Goal: Information Seeking & Learning: Learn about a topic

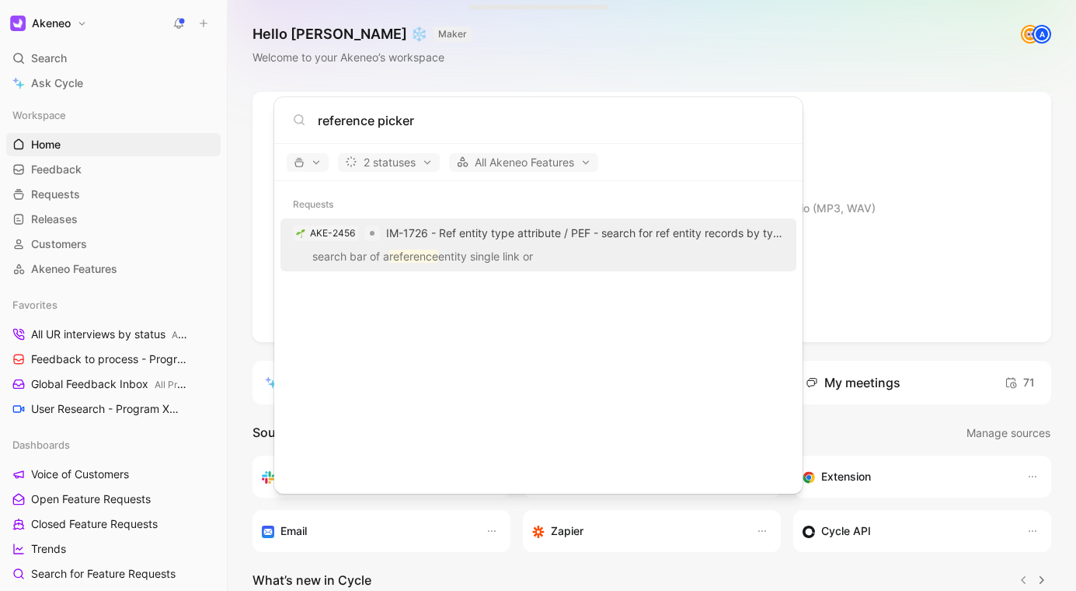
type input "reference picker"
click at [703, 253] on p "search bar of a reference entity single link or" at bounding box center [538, 258] width 507 height 23
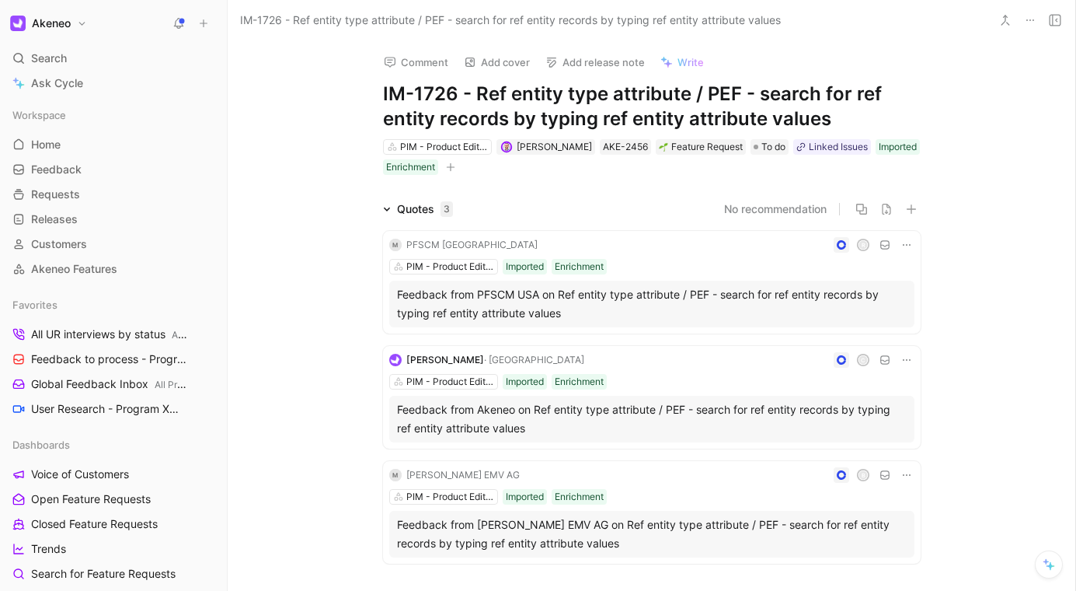
click at [952, 112] on div "Comment Add cover Add release note Write IM-1726 - Ref entity type attribute / …" at bounding box center [652, 315] width 848 height 550
click at [961, 110] on div "Comment Add cover Add release note Write IM-1726 - Ref entity type attribute / …" at bounding box center [652, 315] width 848 height 550
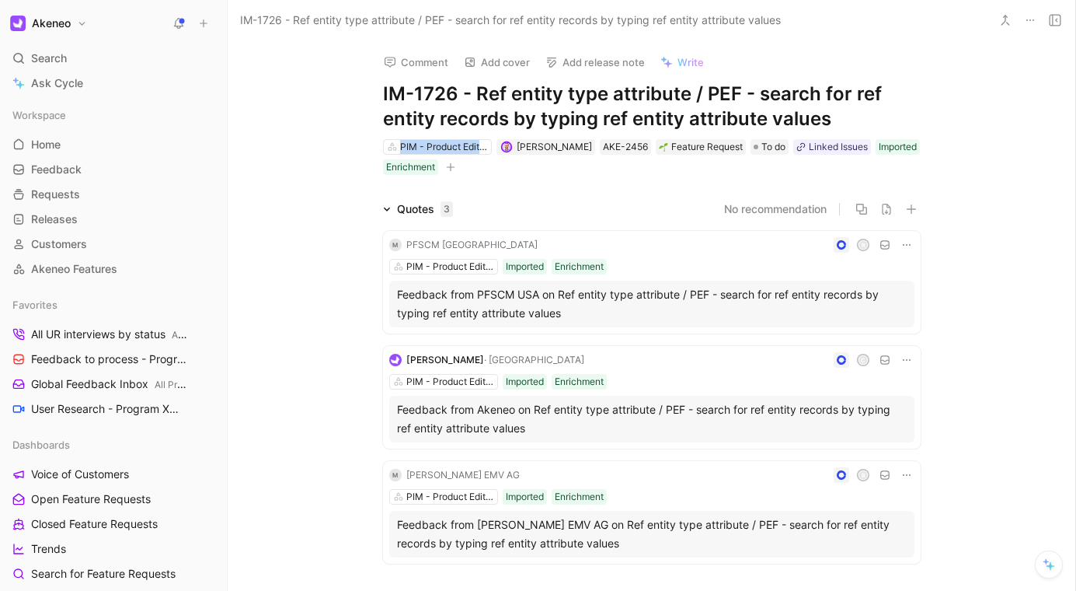
click at [961, 110] on div "Comment Add cover Add release note Write IM-1726 - Ref entity type attribute / …" at bounding box center [652, 315] width 848 height 550
click at [958, 113] on div "Comment Add cover Add release note Write IM-1726 - Ref entity type attribute / …" at bounding box center [652, 315] width 848 height 550
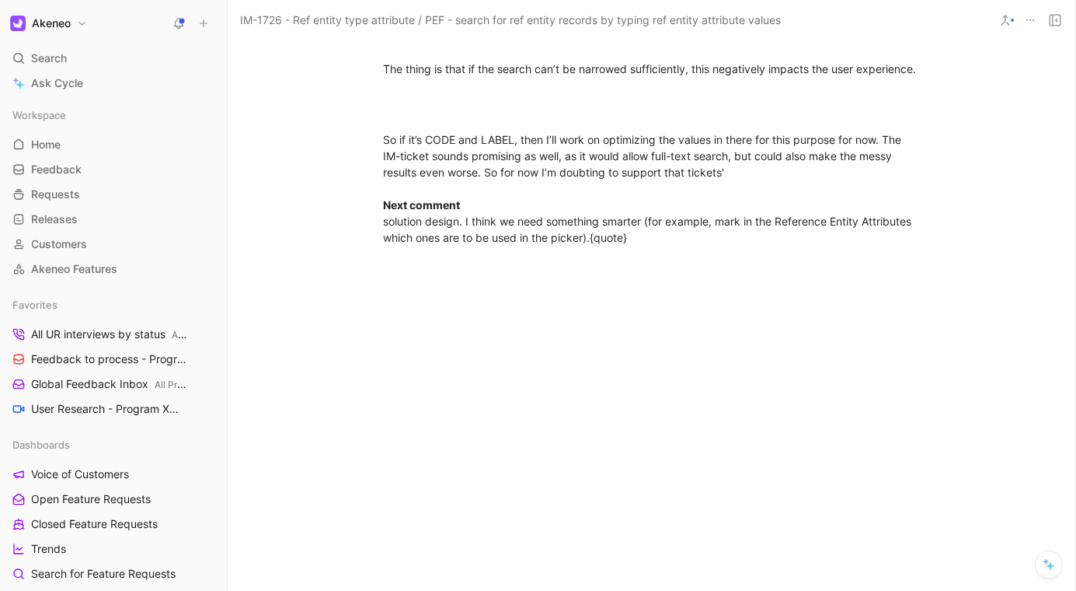
scroll to position [1925, 0]
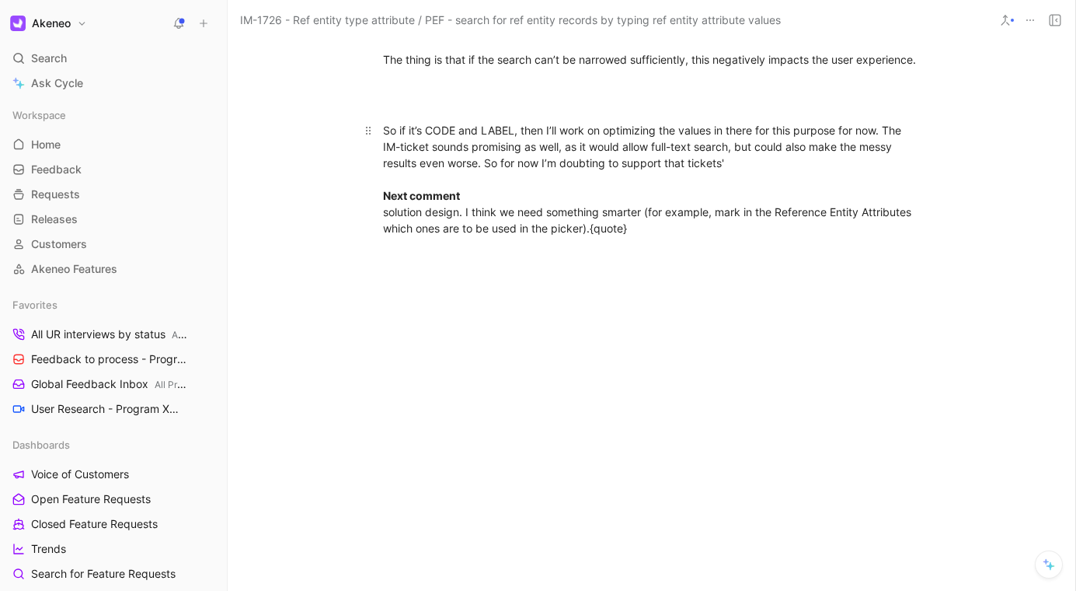
click at [629, 236] on div "So if it’s CODE and LABEL, then I’ll work on optimizing the values in there for…" at bounding box center [652, 179] width 538 height 114
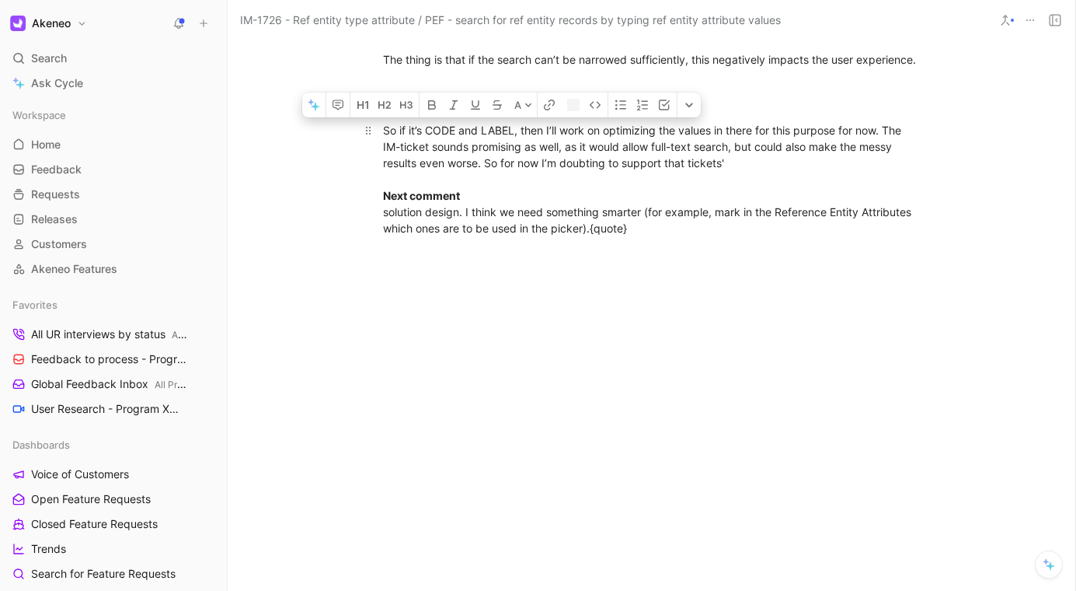
click at [629, 236] on div "So if it’s CODE and LABEL, then I’ll work on optimizing the values in there for…" at bounding box center [652, 179] width 538 height 114
click at [742, 236] on div "So if it’s CODE and LABEL, then I’ll work on optimizing the values in there for…" at bounding box center [652, 179] width 538 height 114
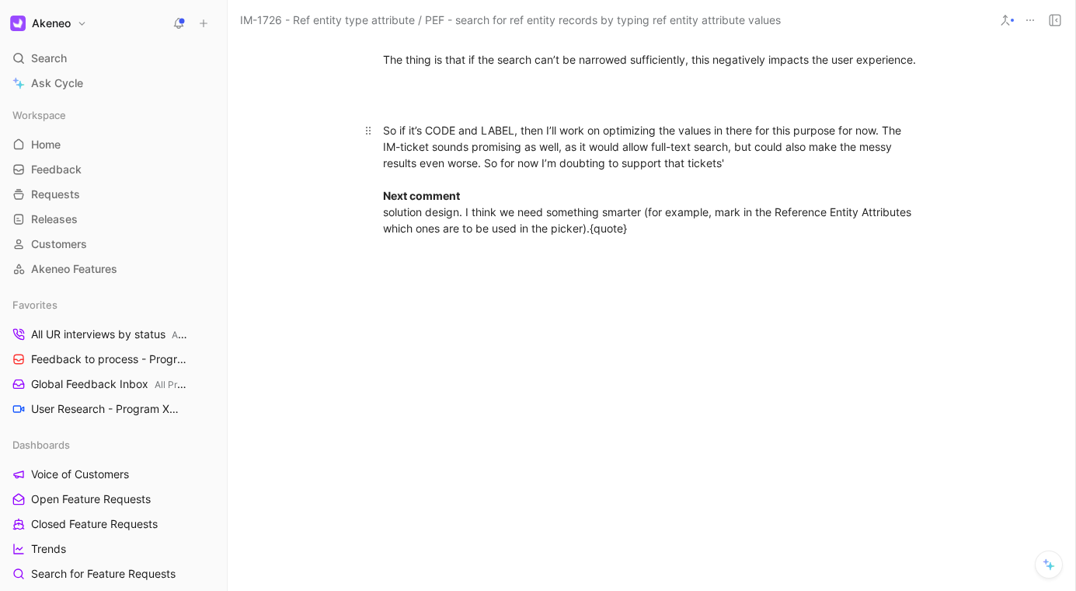
click at [746, 236] on div "So if it’s CODE and LABEL, then I’ll work on optimizing the values in there for…" at bounding box center [652, 179] width 538 height 114
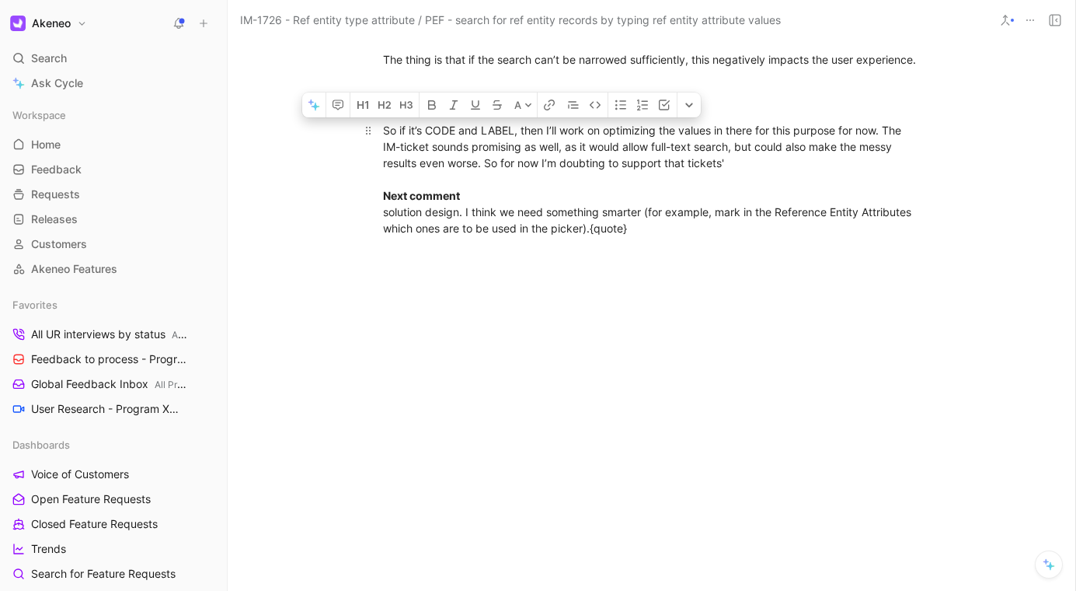
click at [797, 236] on div "So if it’s CODE and LABEL, then I’ll work on optimizing the values in there for…" at bounding box center [652, 179] width 538 height 114
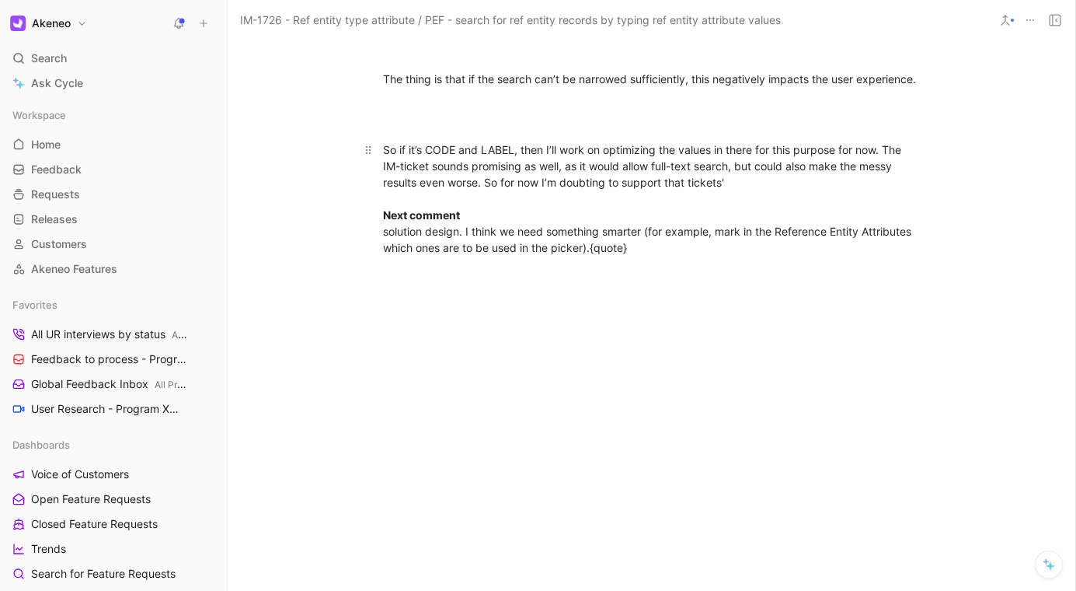
scroll to position [1895, 0]
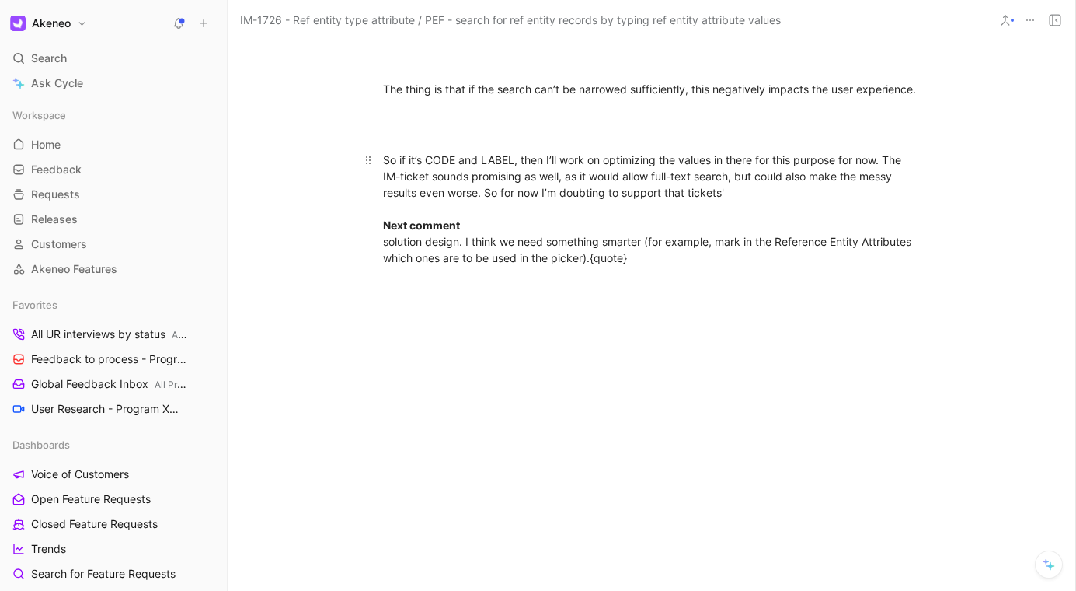
click at [780, 255] on div "So if it’s CODE and LABEL, then I’ll work on optimizing the values in there for…" at bounding box center [652, 209] width 538 height 114
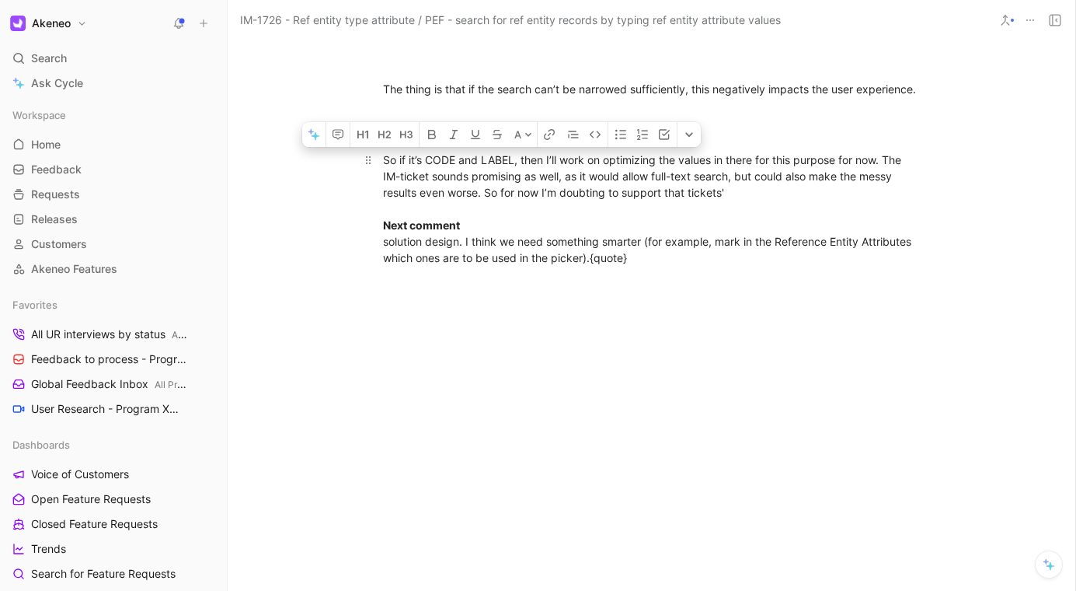
click at [780, 255] on div "So if it’s CODE and LABEL, then I’ll work on optimizing the values in there for…" at bounding box center [652, 209] width 538 height 114
click at [782, 256] on div "So if it’s CODE and LABEL, then I’ll work on optimizing the values in there for…" at bounding box center [652, 209] width 538 height 114
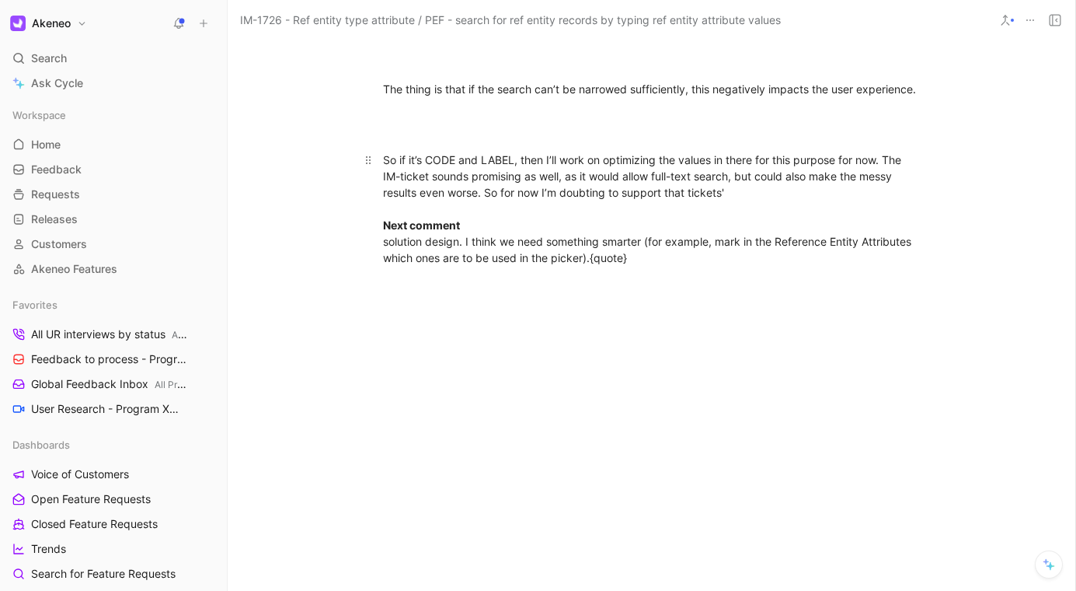
click at [782, 256] on div "So if it’s CODE and LABEL, then I’ll work on optimizing the values in there for…" at bounding box center [652, 209] width 538 height 114
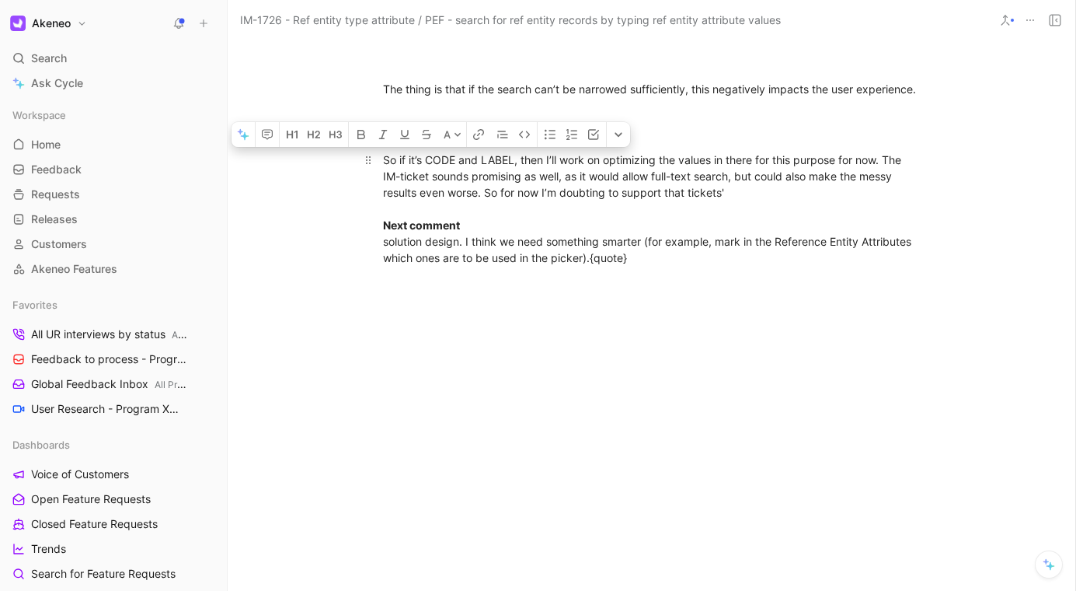
click at [803, 260] on div "So if it’s CODE and LABEL, then I’ll work on optimizing the values in there for…" at bounding box center [652, 209] width 538 height 114
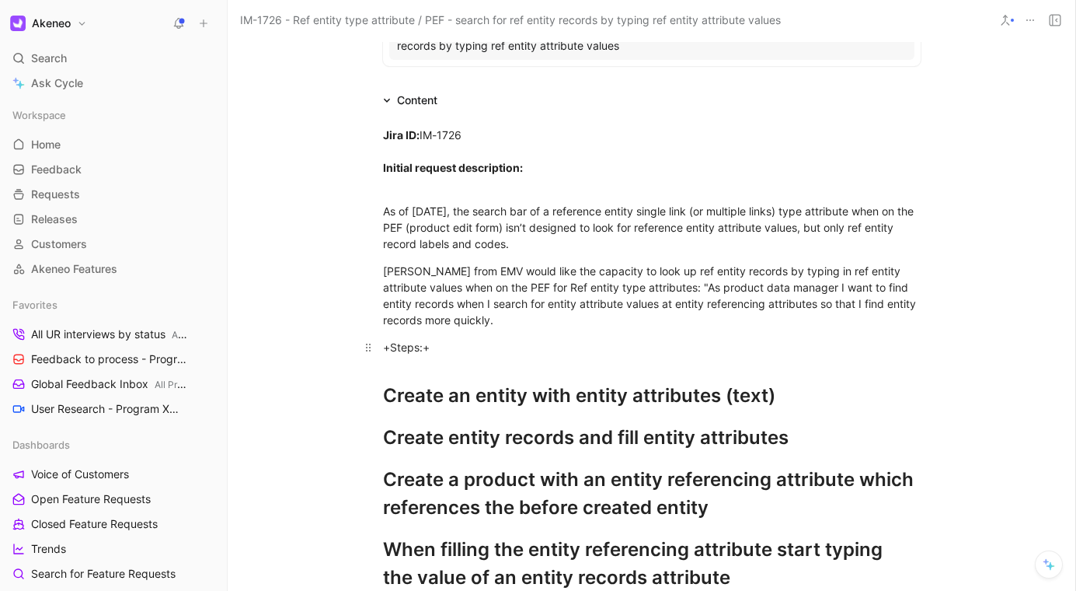
scroll to position [0, 0]
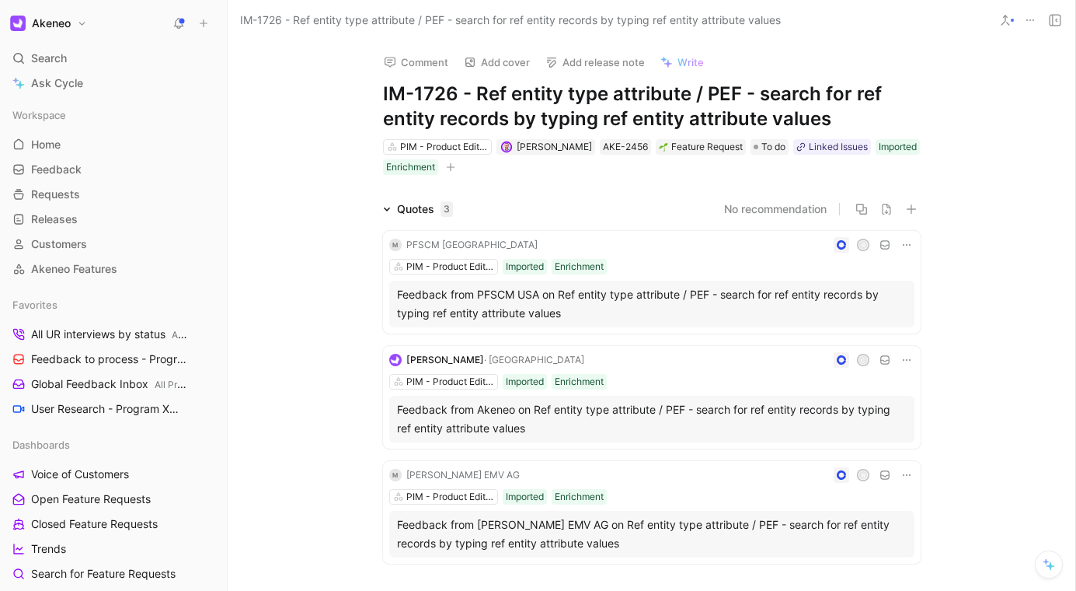
click at [1016, 105] on div "Comment Add cover Add release note Write IM-1726 - Ref entity type attribute / …" at bounding box center [652, 315] width 848 height 550
click at [959, 116] on div "Comment Add cover Add release note Write IM-1726 - Ref entity type attribute / …" at bounding box center [652, 315] width 848 height 550
click at [966, 113] on div "Comment Add cover Add release note Write IM-1726 - Ref entity type attribute / …" at bounding box center [652, 315] width 848 height 550
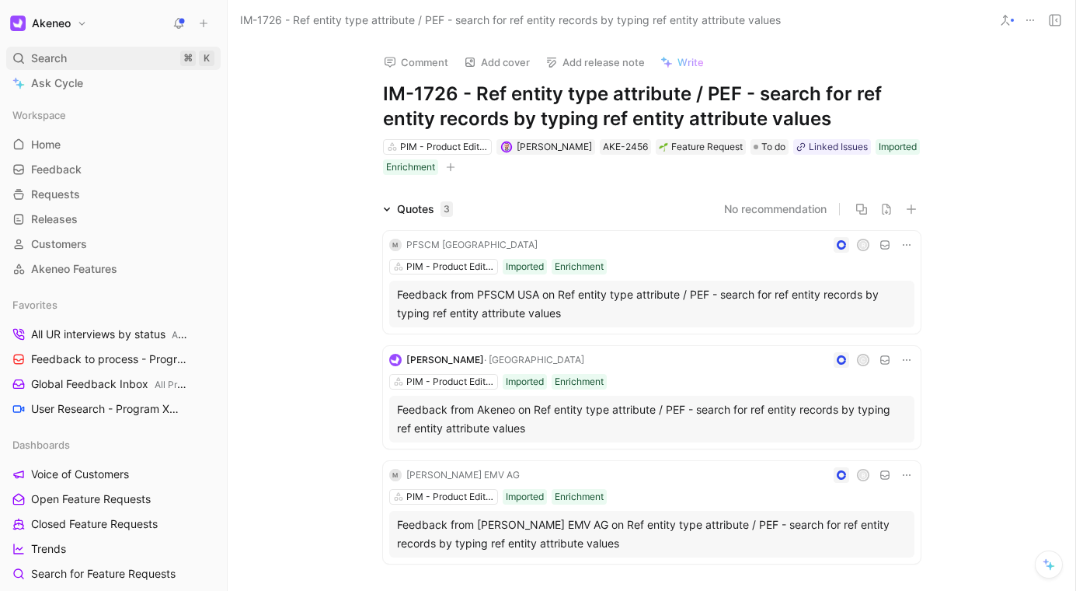
click at [82, 57] on div "Search ⌘ K" at bounding box center [113, 58] width 214 height 23
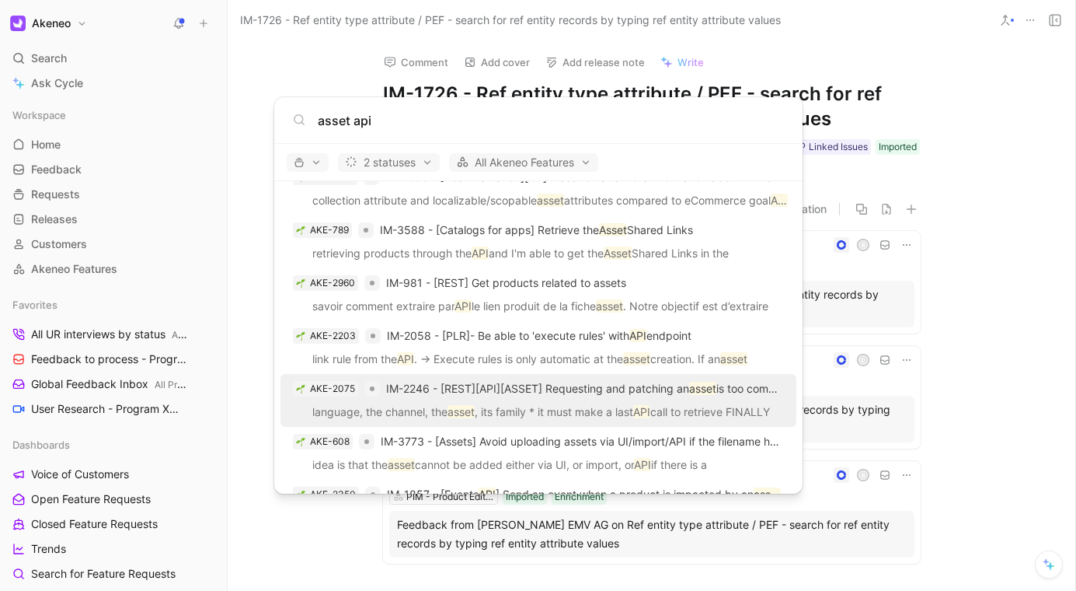
scroll to position [771, 0]
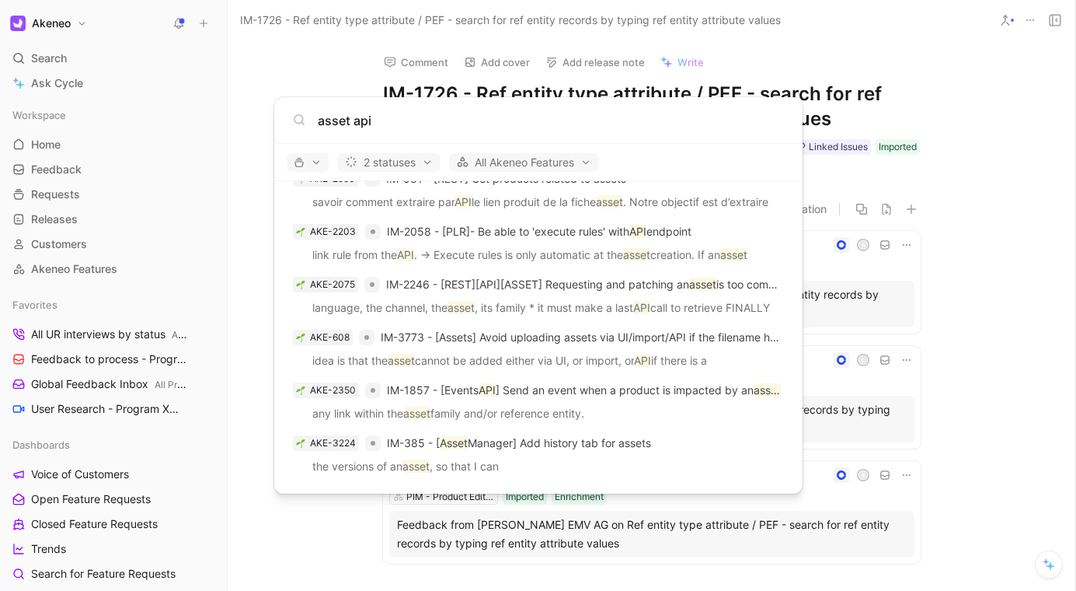
type input "asset api"
click at [67, 61] on body "Akeneo Search ⌘ K Ask Cycle Workspace Home G then H Feedback G then F Requests …" at bounding box center [538, 295] width 1076 height 591
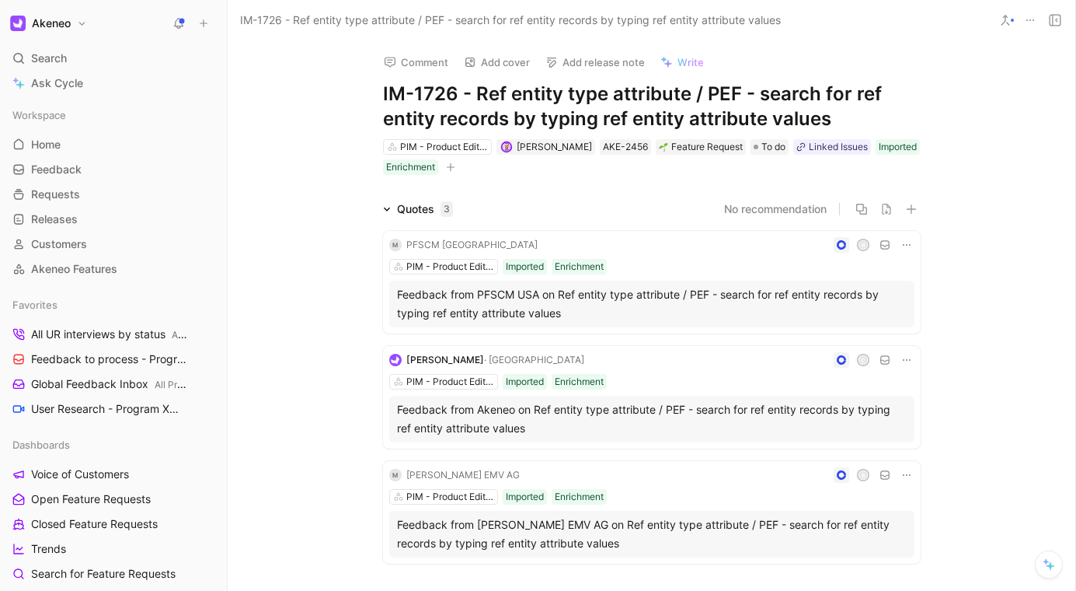
click at [67, 61] on span "Search" at bounding box center [49, 58] width 36 height 19
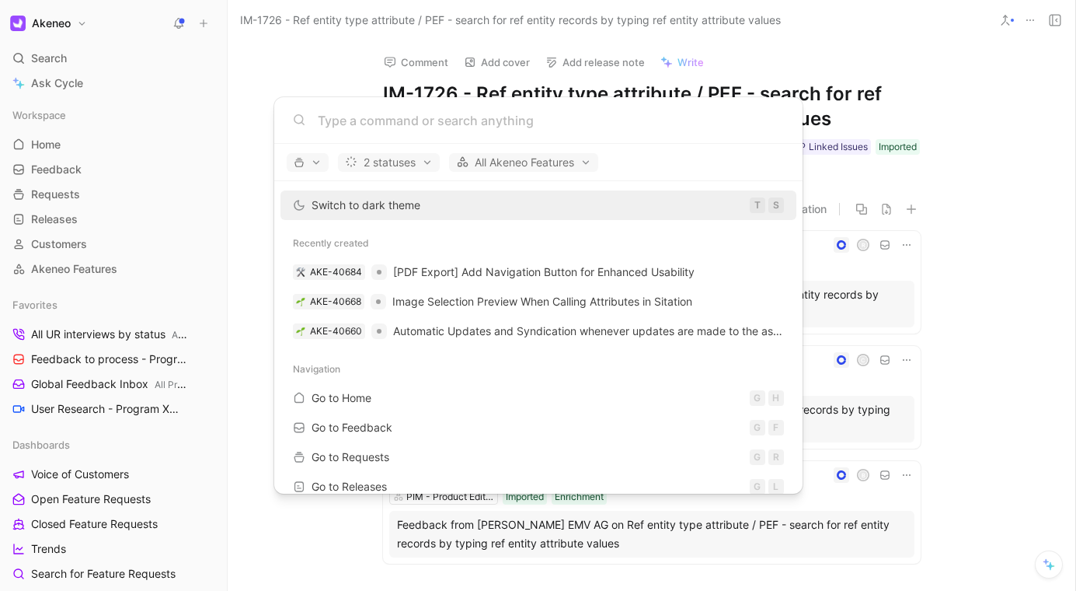
click at [285, 33] on body "Akeneo Search ⌘ K Ask Cycle Workspace Home G then H Feedback G then F Requests …" at bounding box center [538, 295] width 1076 height 591
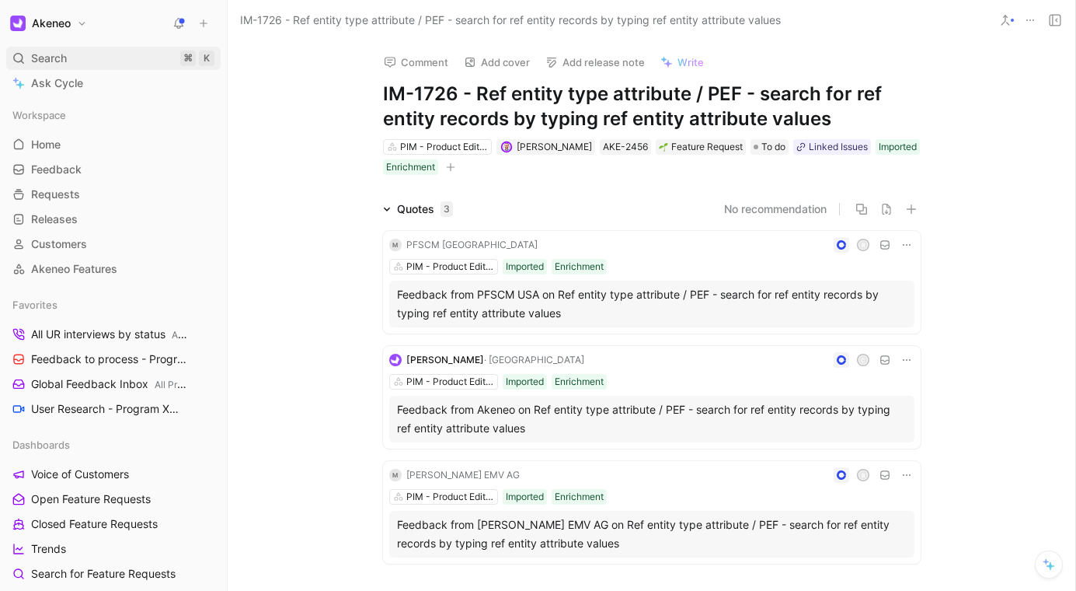
click at [103, 47] on div "Search ⌘ K" at bounding box center [113, 58] width 214 height 23
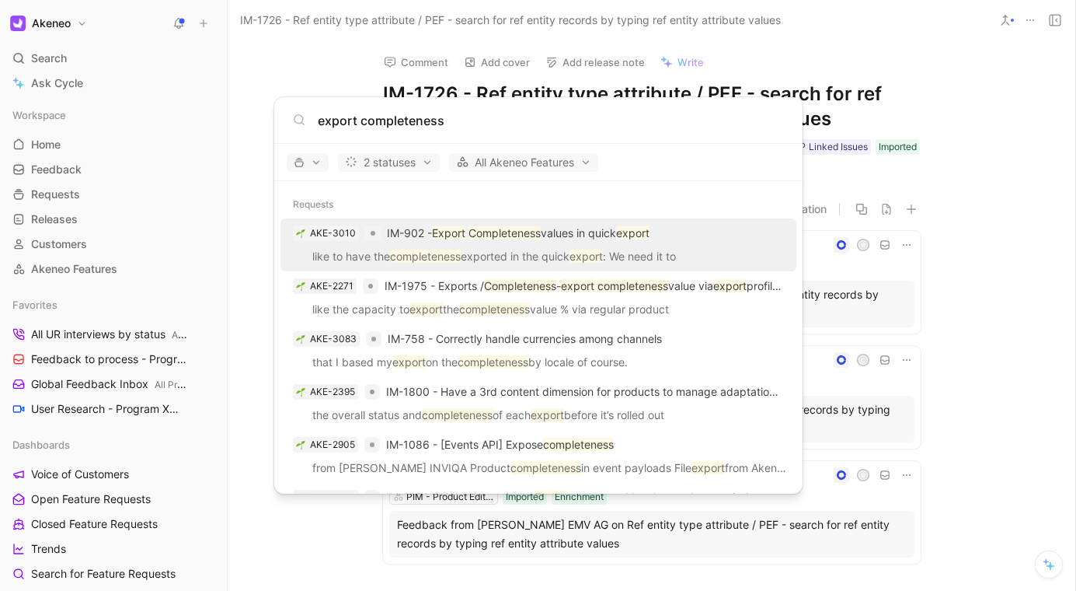
type input "export completeness"
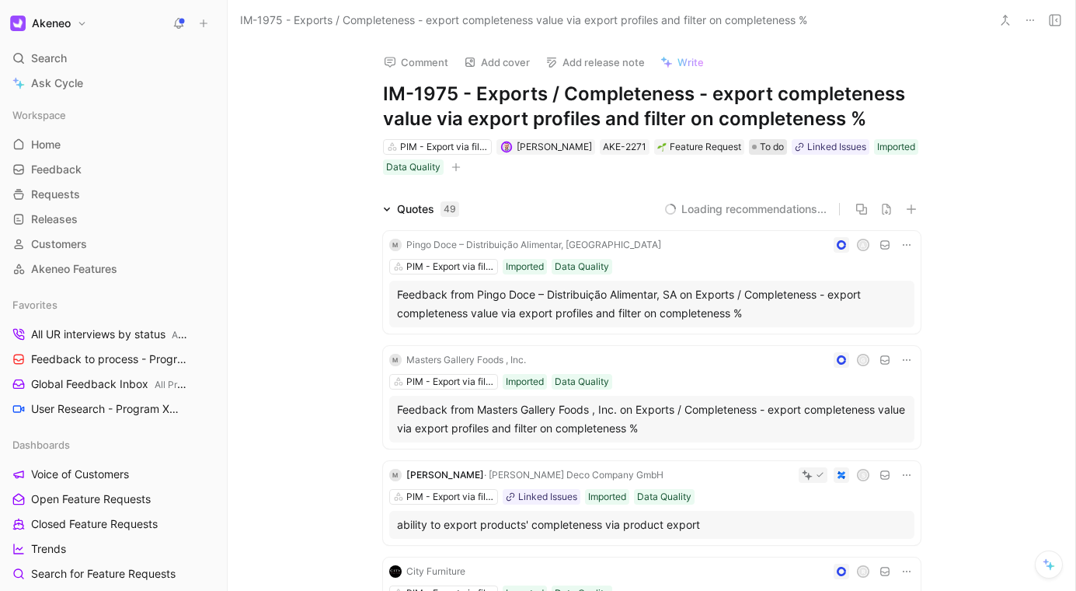
click at [765, 152] on span "To do" at bounding box center [772, 147] width 24 height 16
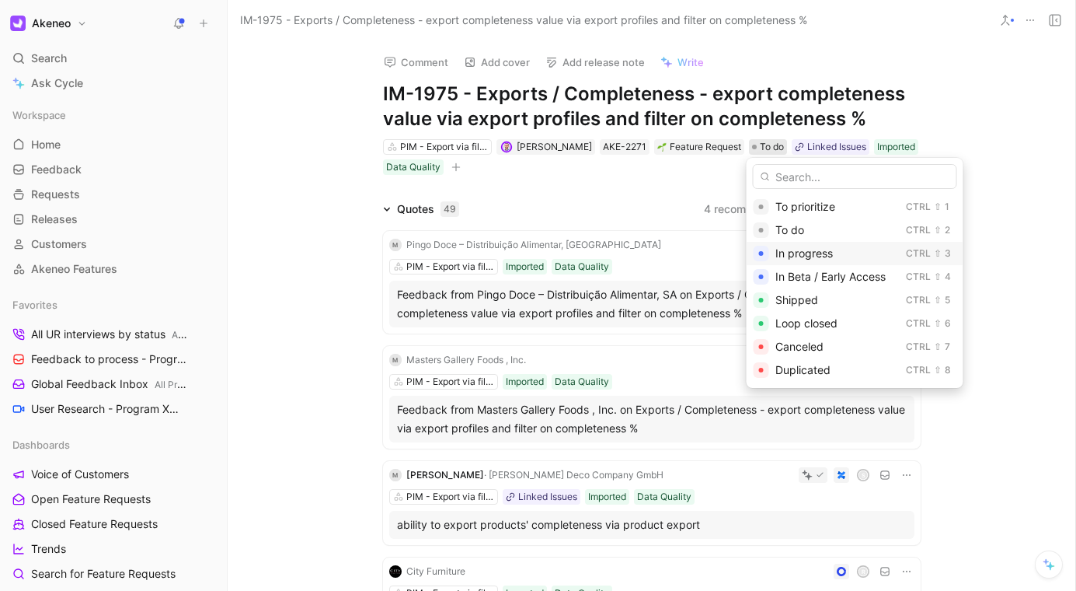
click at [811, 251] on span "In progress" at bounding box center [805, 252] width 58 height 13
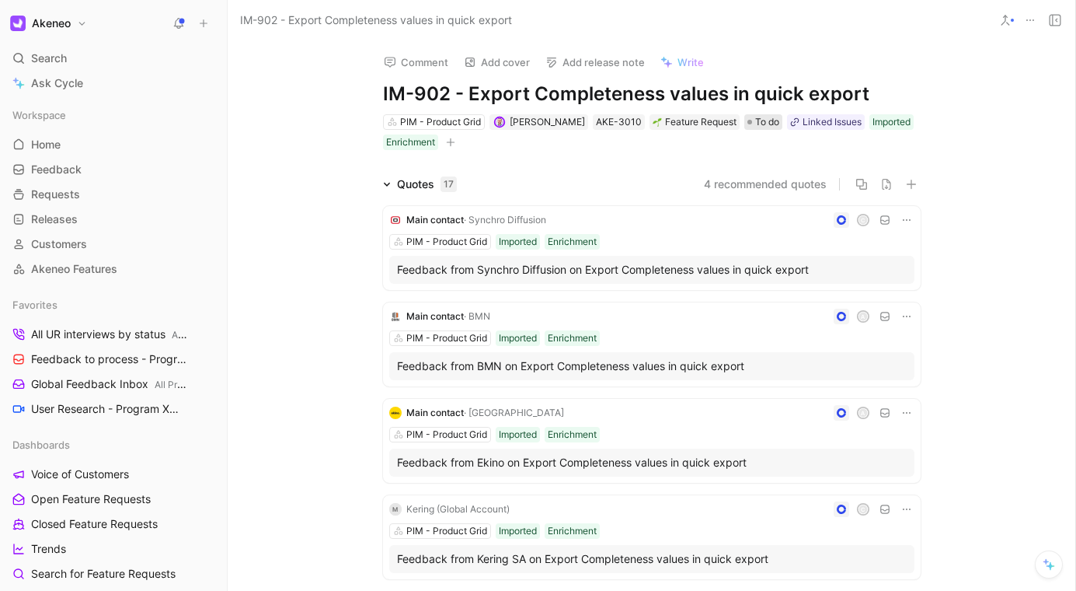
click at [758, 119] on span "To do" at bounding box center [767, 122] width 24 height 16
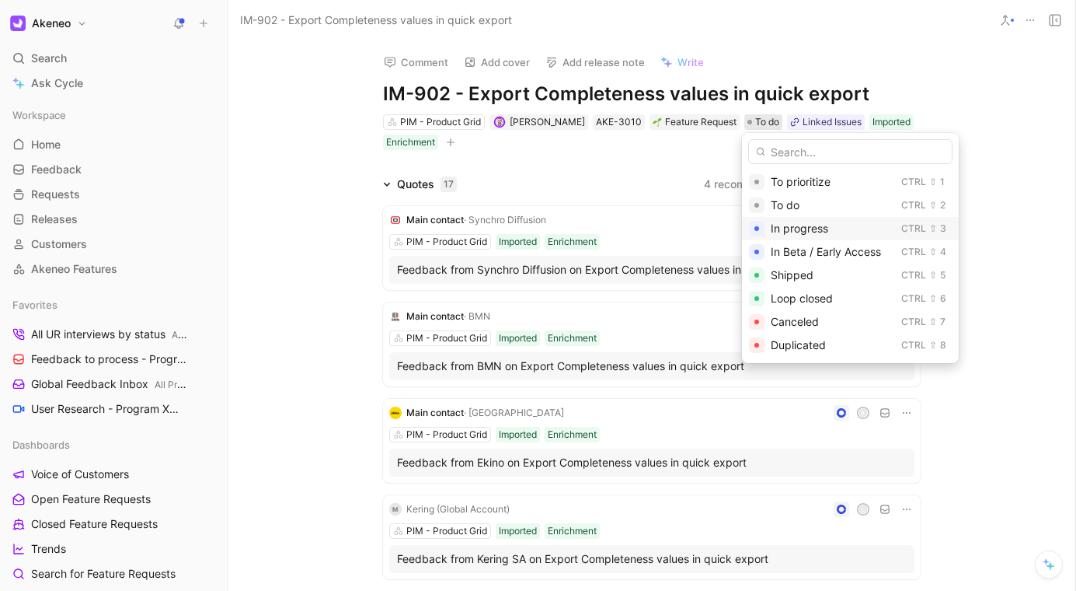
click at [822, 226] on span "In progress" at bounding box center [800, 227] width 58 height 13
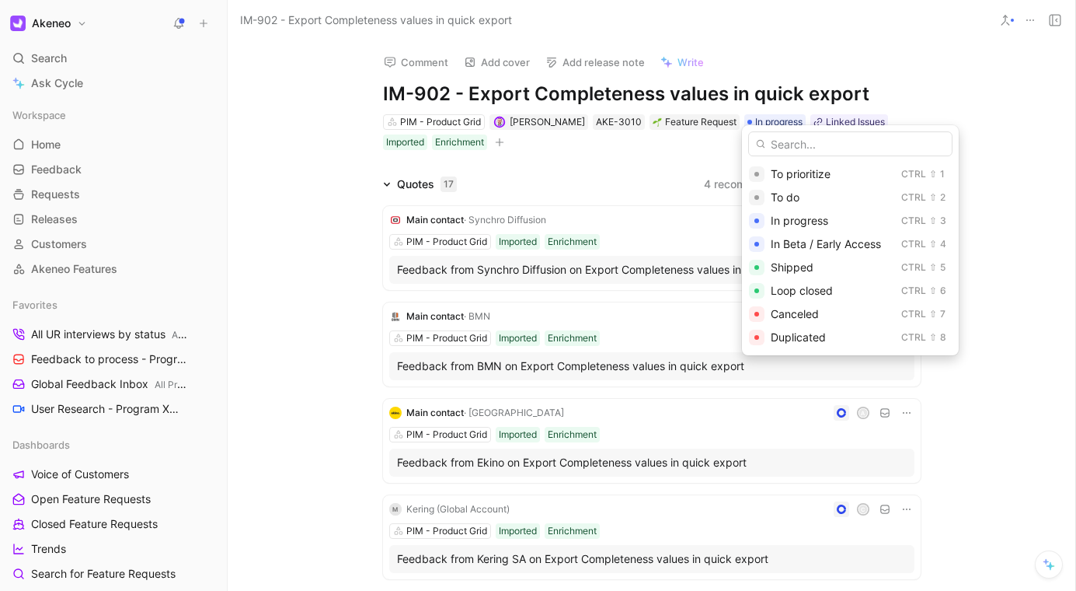
click at [976, 157] on div "Comment Add cover Add release note Write IM-902 - Export Completeness values in…" at bounding box center [652, 315] width 848 height 550
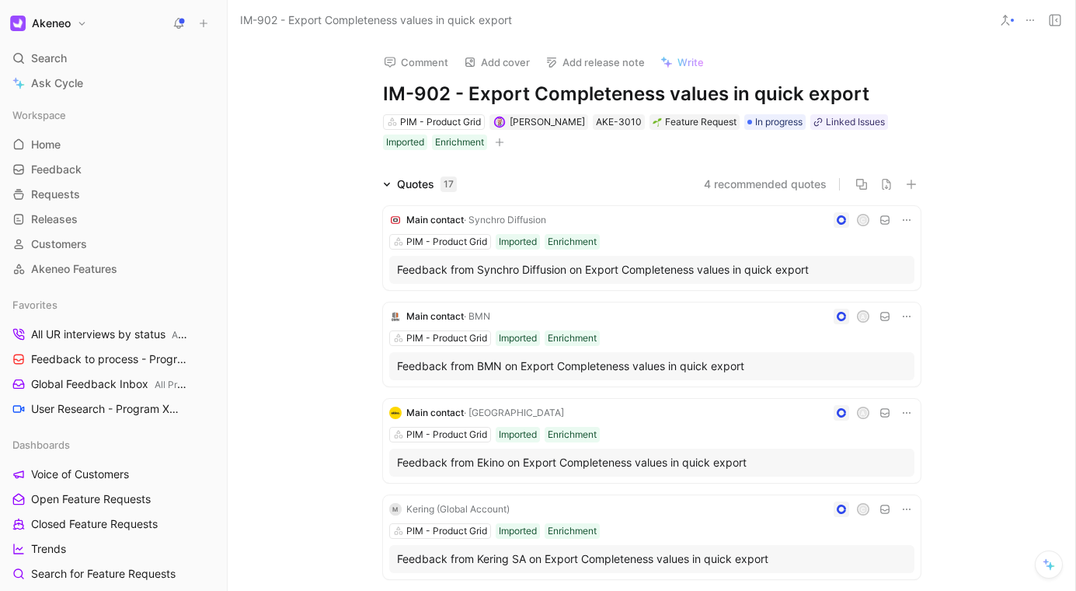
click at [976, 157] on div "Comment Add cover Add release note Write IM-902 - Export Completeness values in…" at bounding box center [652, 315] width 848 height 550
click at [977, 157] on div "Comment Add cover Add release note Write IM-902 - Export Completeness values in…" at bounding box center [652, 315] width 848 height 550
drag, startPoint x: 870, startPoint y: 60, endPoint x: 910, endPoint y: 135, distance: 85.2
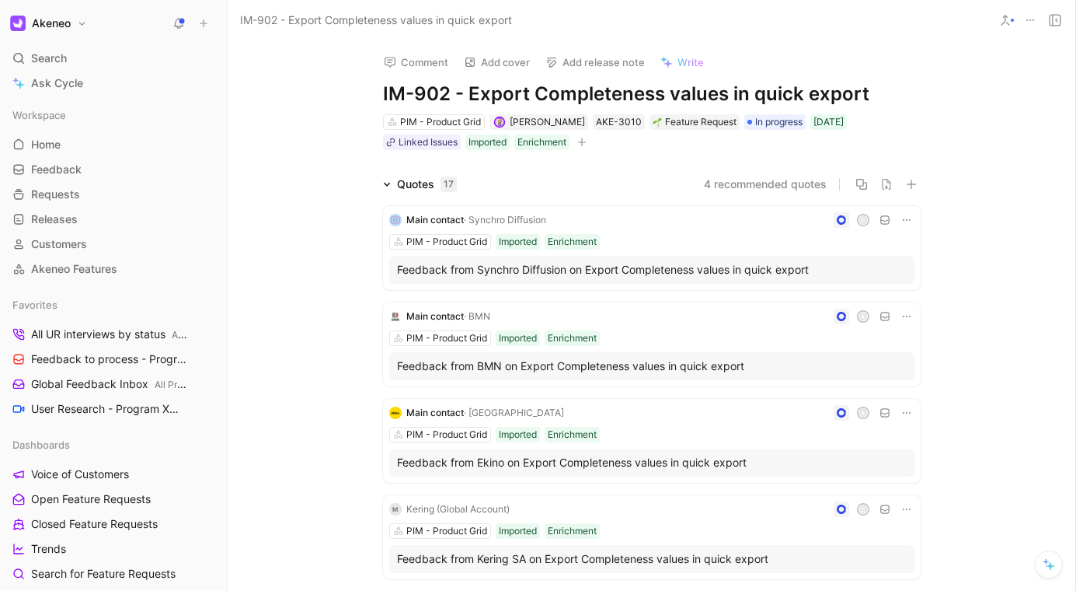
click at [910, 135] on div "Comment Add cover Add release note Write IM-902 - Export Completeness values in…" at bounding box center [652, 95] width 597 height 111
click at [916, 132] on div "PIM - Product Grid [PERSON_NAME] [PERSON_NAME]-3010 Feature Request In progress…" at bounding box center [652, 132] width 541 height 39
drag, startPoint x: 956, startPoint y: 137, endPoint x: 856, endPoint y: 49, distance: 132.7
click at [856, 49] on div "Comment Add cover Add release note Write IM-902 - Export Completeness values in…" at bounding box center [652, 315] width 848 height 550
click at [856, 49] on div "Comment Add cover Add release note Write" at bounding box center [649, 58] width 544 height 32
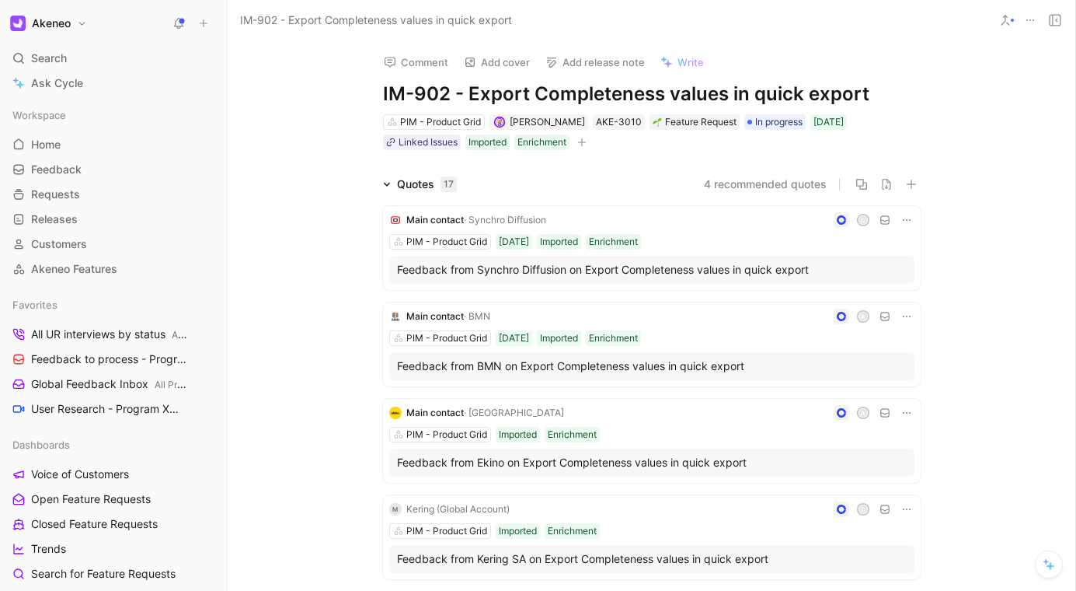
drag, startPoint x: 974, startPoint y: 149, endPoint x: 953, endPoint y: 147, distance: 21.9
click at [974, 149] on div "Comment Add cover Add release note Write IM-902 - Export Completeness values in…" at bounding box center [652, 315] width 848 height 550
drag, startPoint x: 950, startPoint y: 146, endPoint x: 256, endPoint y: 62, distance: 699.0
click at [295, 58] on div "Comment Add cover Add release note Write IM-902 - Export Completeness values in…" at bounding box center [652, 315] width 848 height 550
click at [242, 64] on div "Comment Add cover Add release note Write IM-902 - Export Completeness values in…" at bounding box center [652, 315] width 848 height 550
